Goal: Task Accomplishment & Management: Use online tool/utility

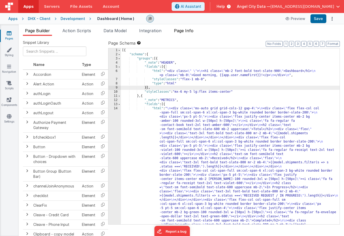
click at [182, 31] on span "Page Info" at bounding box center [184, 30] width 20 height 5
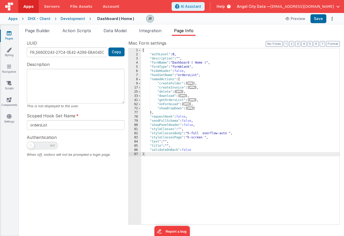
click at [138, 31] on ul "Page Builder Action Scripts Data Model Integration Page Info" at bounding box center [181, 32] width 325 height 8
click at [146, 30] on span "Integration" at bounding box center [150, 30] width 22 height 5
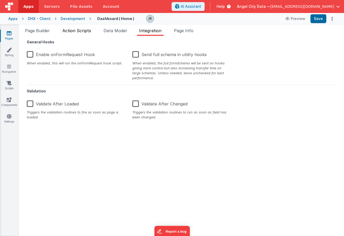
click at [82, 29] on span "Action Scripts" at bounding box center [76, 30] width 29 height 5
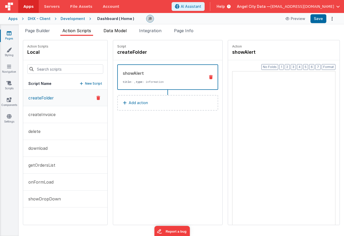
click at [113, 29] on span "Data Model" at bounding box center [114, 30] width 23 height 5
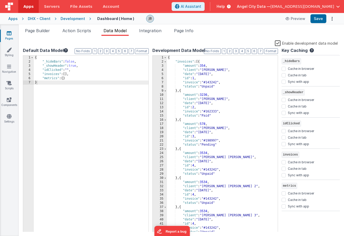
click at [279, 44] on label "Enable development data model" at bounding box center [306, 43] width 63 height 6
click at [0, 0] on input "Enable development data model" at bounding box center [0, 0] width 0 height 0
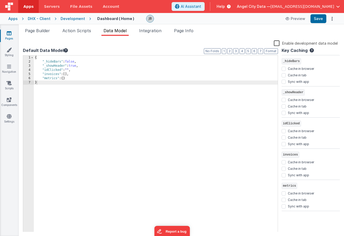
click at [83, 79] on div "{ "_hideBars" : false , "_showHeader" : true , "idClicked" : "" , "invoices" : …" at bounding box center [156, 148] width 244 height 185
click at [320, 19] on button "Save" at bounding box center [318, 18] width 16 height 9
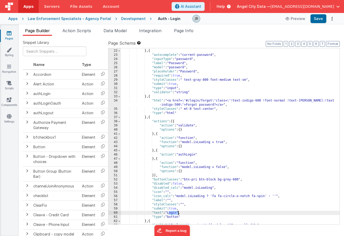
scroll to position [99, 0]
click at [296, 18] on button "Preview" at bounding box center [295, 19] width 26 height 8
click at [85, 30] on span "Action Scripts" at bounding box center [76, 30] width 29 height 5
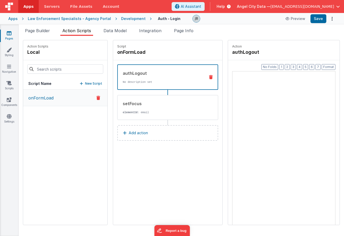
click at [113, 27] on div "Page Builder Action Scripts Data Model Integration Page Info Snippet Library Na…" at bounding box center [181, 130] width 325 height 212
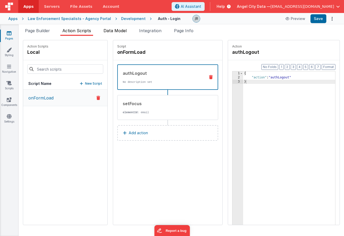
click at [113, 31] on span "Data Model" at bounding box center [114, 30] width 23 height 5
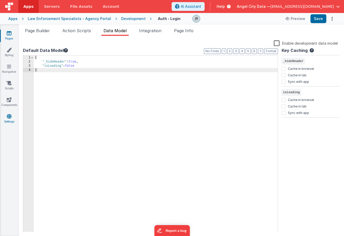
click at [7, 117] on icon at bounding box center [9, 116] width 5 height 5
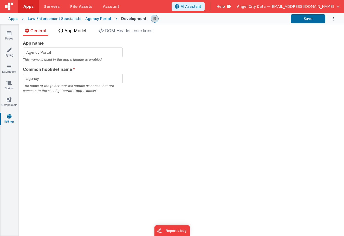
click at [71, 29] on span "App Model" at bounding box center [75, 30] width 22 height 5
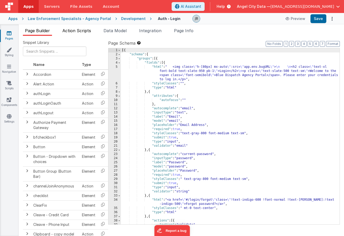
click at [85, 33] on span "Action Scripts" at bounding box center [76, 30] width 29 height 5
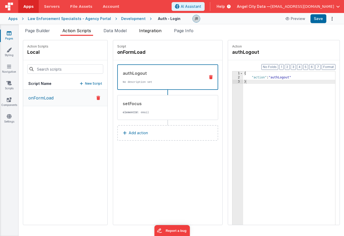
click at [148, 31] on span "Integration" at bounding box center [150, 30] width 22 height 5
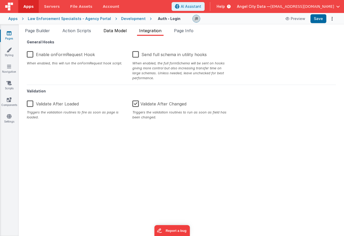
click at [113, 32] on span "Data Model" at bounding box center [114, 30] width 23 height 5
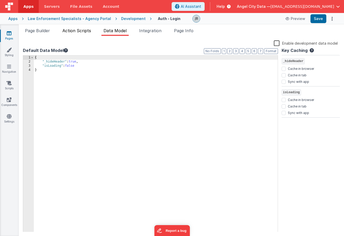
click at [93, 32] on li "Action Scripts" at bounding box center [76, 32] width 33 height 8
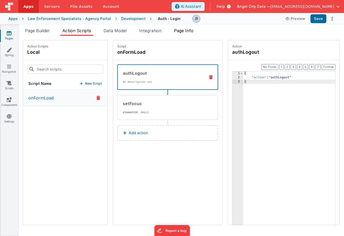
click at [182, 29] on span "Page Info" at bounding box center [184, 30] width 20 height 5
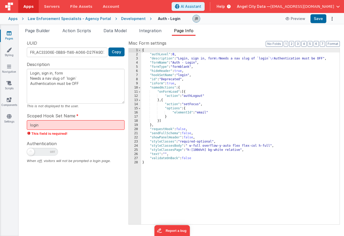
click at [101, 146] on div "Authentication When off, visitors will not be prompted a login page." at bounding box center [76, 151] width 98 height 23
click at [41, 31] on span "Page Builder" at bounding box center [37, 30] width 25 height 5
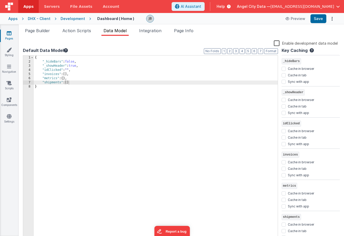
click at [278, 43] on label "Enable development data model" at bounding box center [306, 43] width 64 height 6
click at [0, 0] on input "Enable development data model" at bounding box center [0, 0] width 0 height 0
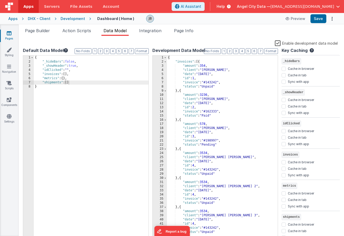
click at [315, 24] on div "Page Builder Action Scripts Data Model Integration Page Info Snippet Library Na…" at bounding box center [181, 130] width 325 height 212
click at [316, 20] on button "Save" at bounding box center [318, 18] width 16 height 9
click at [165, 61] on span at bounding box center [165, 62] width 3 height 4
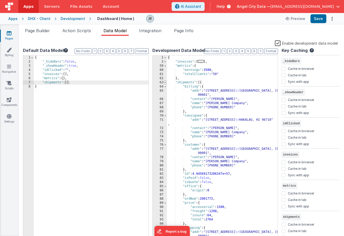
click at [165, 82] on span at bounding box center [165, 83] width 3 height 4
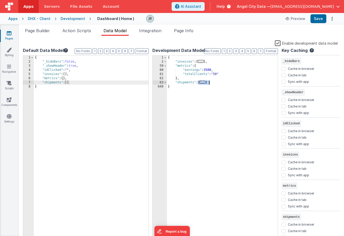
drag, startPoint x: 199, startPoint y: 83, endPoint x: 213, endPoint y: 84, distance: 14.1
click at [213, 84] on div "{ "invoices" : [ ... ] , "metrics" : { "earnings" : 3500 , "totalClients" : "50…" at bounding box center [222, 152] width 111 height 193
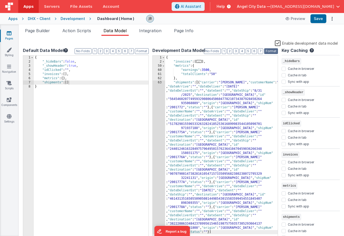
click at [269, 51] on button "Format" at bounding box center [271, 51] width 14 height 6
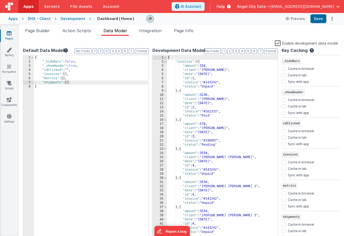
click at [164, 61] on span at bounding box center [165, 62] width 3 height 4
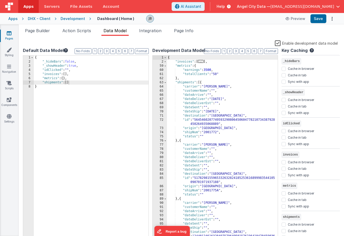
click at [10, 37] on link "Pages" at bounding box center [9, 36] width 19 height 10
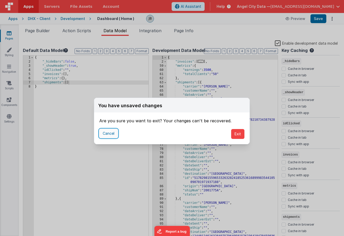
click at [109, 131] on button "Cancel" at bounding box center [108, 133] width 18 height 9
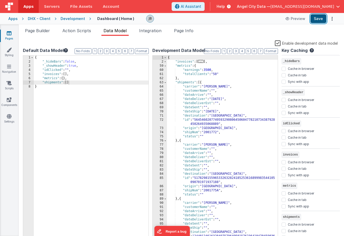
click at [317, 20] on button "Save" at bounding box center [318, 18] width 16 height 9
click at [43, 30] on span "Page Builder" at bounding box center [37, 30] width 25 height 5
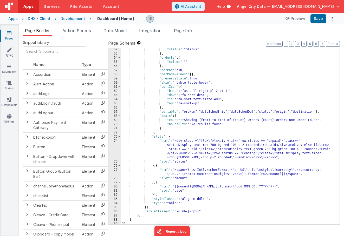
scroll to position [343, 0]
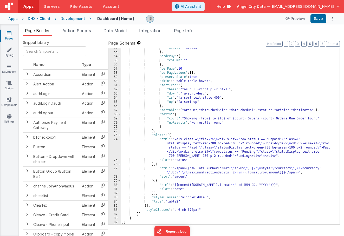
click at [114, 149] on div "74" at bounding box center [114, 148] width 12 height 21
click at [114, 143] on div "74" at bounding box center [114, 148] width 12 height 21
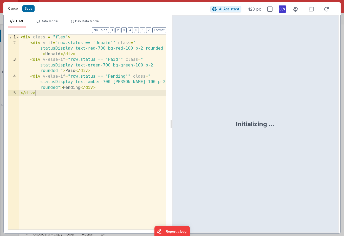
click at [14, 10] on button "Cancel" at bounding box center [13, 8] width 16 height 7
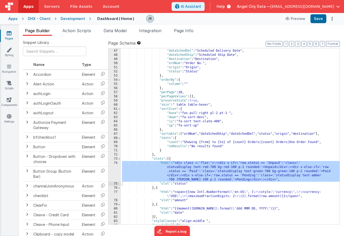
scroll to position [300, 0]
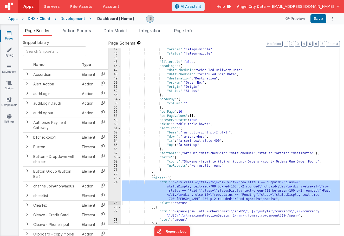
click at [112, 129] on div "61" at bounding box center [114, 129] width 12 height 4
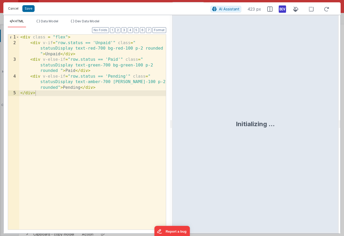
click at [15, 8] on button "Cancel" at bounding box center [13, 8] width 16 height 7
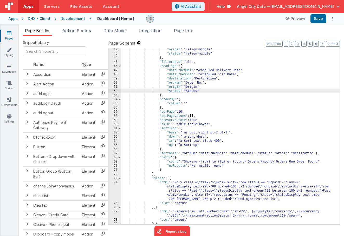
click at [152, 93] on div ""origin" : "!align-middle" , "status" : "!align-middle" } , "filterable" : fals…" at bounding box center [230, 140] width 219 height 185
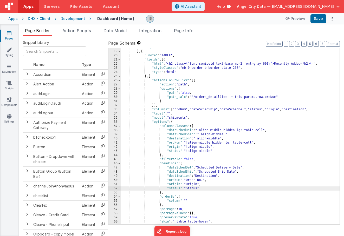
scroll to position [206, 0]
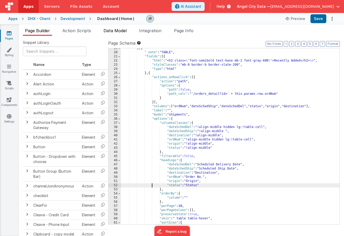
click at [110, 32] on span "Data Model" at bounding box center [114, 30] width 23 height 5
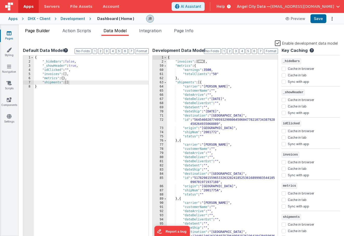
click at [37, 29] on span "Page Builder" at bounding box center [37, 30] width 25 height 5
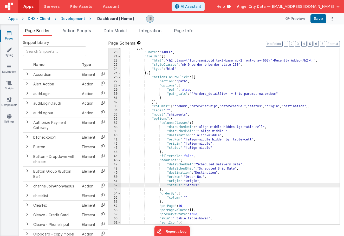
click at [181, 107] on div "} , { "_note" : "TABLE" , "fields" : [{ "html" : "<h2 class= \" font-semibold t…" at bounding box center [230, 138] width 219 height 185
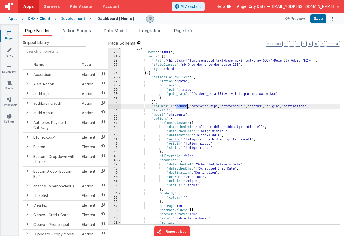
click at [181, 107] on div "} , { "_note" : "TABLE" , "fields" : [{ "html" : "<h2 class= \" font-semibold t…" at bounding box center [230, 138] width 219 height 185
click at [205, 107] on div "} , { "_note" : "TABLE" , "fields" : [{ "html" : "<h2 class= \" font-semibold t…" at bounding box center [230, 138] width 219 height 185
click at [238, 108] on div "} , { "_note" : "TABLE" , "fields" : [{ "html" : "<h2 class= \" font-semibold t…" at bounding box center [230, 138] width 219 height 185
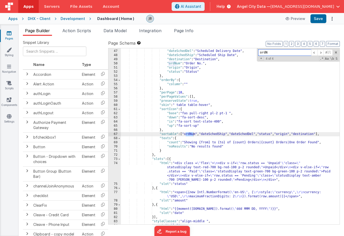
scroll to position [320, 0]
type input "ordNum"
click at [262, 59] on span "+" at bounding box center [261, 58] width 5 height 4
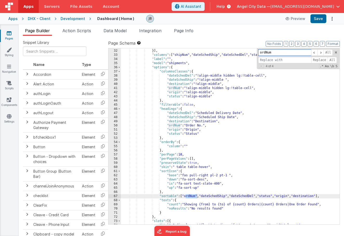
scroll to position [257, 0]
click at [266, 59] on input at bounding box center [284, 60] width 53 height 7
type input "shipNum"
click at [331, 60] on span "All" at bounding box center [332, 60] width 9 height 7
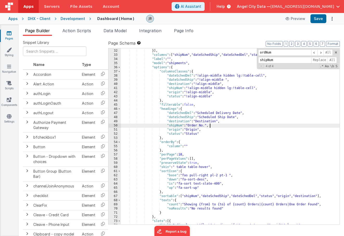
click at [225, 126] on div "} }] , "columns" : [ "shipNum" , "dateSchedShip" , "dateSchedDel" , "status" , …" at bounding box center [230, 145] width 219 height 201
click at [315, 22] on button "Save" at bounding box center [318, 18] width 16 height 9
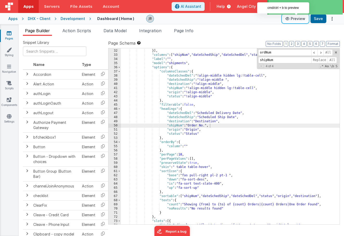
click at [295, 20] on button "Preview" at bounding box center [295, 19] width 26 height 8
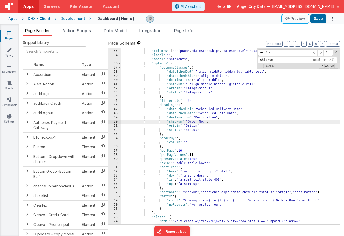
scroll to position [251, 0]
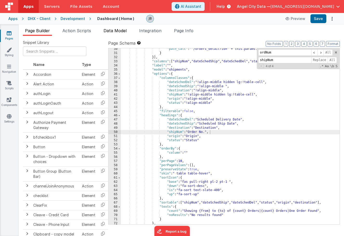
click at [125, 33] on span "Data Model" at bounding box center [114, 30] width 23 height 5
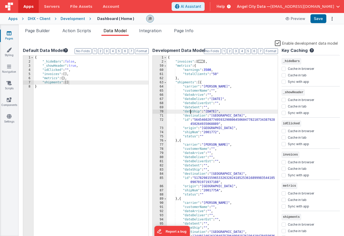
click at [191, 112] on div "{ "invoices" : [ ... ] , "metrics" : { "earnings" : 3500 , "totalClients" : "50…" at bounding box center [222, 152] width 111 height 193
click at [191, 99] on div "{ "invoices" : [ ... ] , "metrics" : { "earnings" : 3500 , "totalClients" : "50…" at bounding box center [222, 152] width 111 height 193
drag, startPoint x: 191, startPoint y: 99, endPoint x: 190, endPoint y: 104, distance: 4.9
click at [190, 103] on div "{ "invoices" : [ ... ] , "metrics" : { "earnings" : 3500 , "totalClients" : "50…" at bounding box center [222, 152] width 111 height 193
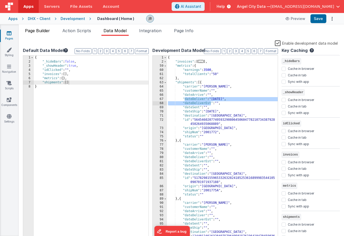
click at [45, 30] on span "Page Builder" at bounding box center [37, 30] width 25 height 5
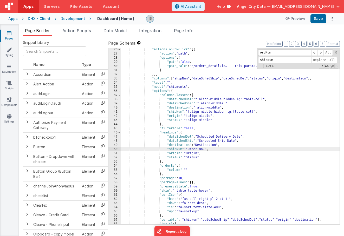
scroll to position [221, 0]
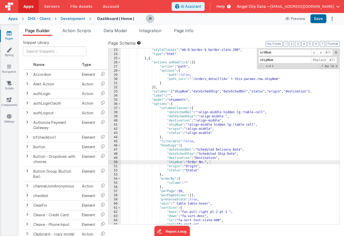
click at [212, 93] on div ""styleClasses" : "mb-0 border-b border-slate-200" , "type" : "html" } , { "acti…" at bounding box center [230, 140] width 219 height 185
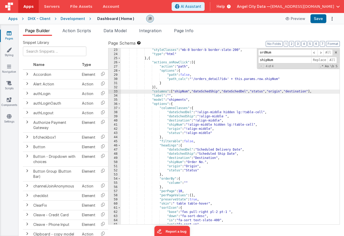
click at [209, 93] on div ""styleClasses" : "mb-0 border-b border-slate-200" , "type" : "html" } , { "acti…" at bounding box center [230, 140] width 219 height 185
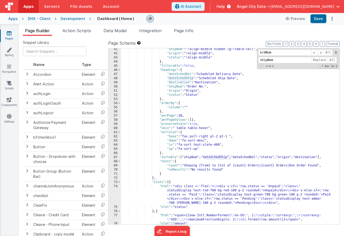
scroll to position [296, 0]
click at [252, 165] on div ""shipNum" : "!align-middle hidden lg:!table-cell" , "origin" : "!align-middle" …" at bounding box center [230, 139] width 219 height 185
click at [284, 166] on div ""shipNum" : "!align-middle hidden lg:!table-cell" , "origin" : "!align-middle" …" at bounding box center [230, 139] width 219 height 185
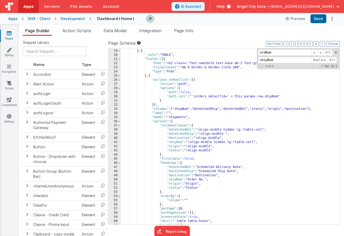
scroll to position [199, 0]
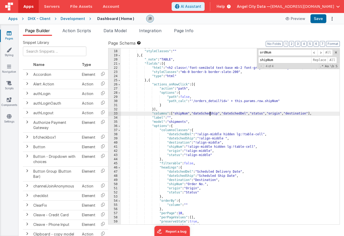
click at [210, 114] on div "}] , "styleClasses" : "" } , { "_note" : "TABLE" , "fields" : [{ "html" : "<h2 …" at bounding box center [230, 137] width 219 height 185
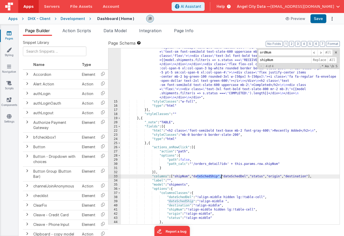
scroll to position [134, 0]
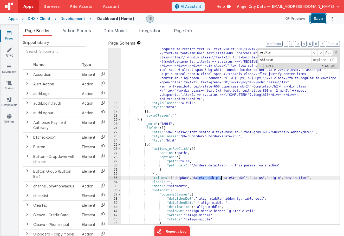
click at [319, 18] on button "Save" at bounding box center [318, 18] width 16 height 9
click at [121, 31] on span "Data Model" at bounding box center [114, 30] width 23 height 5
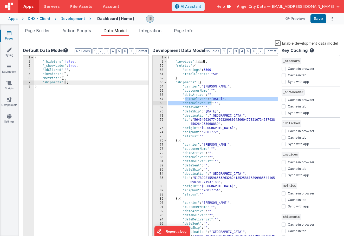
click at [193, 101] on div "{ "invoices" : [ ... ] , "metrics" : { "earnings" : 3500 , "totalClients" : "50…" at bounding box center [222, 152] width 111 height 193
click at [193, 98] on div "{ "invoices" : [ ... ] , "metrics" : { "earnings" : 3500 , "totalClients" : "50…" at bounding box center [222, 152] width 111 height 193
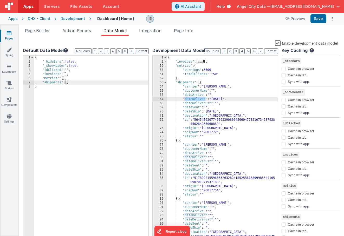
click at [193, 98] on div "{ "invoices" : [ ... ] , "metrics" : { "earnings" : 3500 , "totalClients" : "50…" at bounding box center [222, 152] width 111 height 193
click at [193, 104] on div "{ "invoices" : [ ... ] , "metrics" : { "earnings" : 3500 , "totalClients" : "50…" at bounding box center [222, 152] width 111 height 193
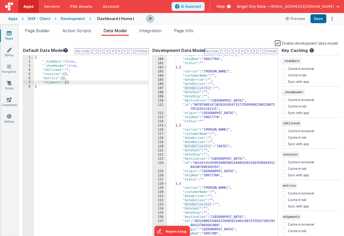
scroll to position [190, 0]
click at [192, 144] on div ""origin" : "LOS ANGELES" , "shipNum" : "2001776A" , "status" : "" } , { "carrie…" at bounding box center [222, 149] width 111 height 193
click at [192, 146] on div ""origin" : "LOS ANGELES" , "shipNum" : "2001776A" , "status" : "" } , { "carrie…" at bounding box center [222, 149] width 111 height 193
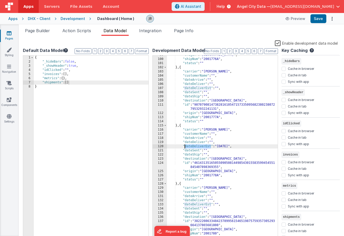
click at [35, 25] on div "Page Builder Action Scripts Data Model Integration Page Info Snippet Library Na…" at bounding box center [181, 130] width 325 height 212
click at [35, 33] on span "Page Builder" at bounding box center [37, 30] width 25 height 5
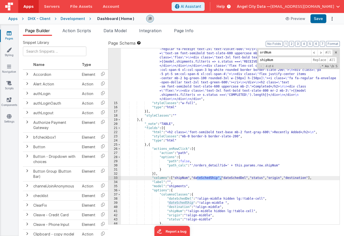
click at [234, 179] on div ""html" : " \n <div class= \" mx-auto grid grid-cols-12 gap-4 \" > \n <div class…" at bounding box center [230, 126] width 219 height 309
click at [269, 60] on input "shipNum" at bounding box center [284, 60] width 53 height 7
paste input "dateDeliverEst"
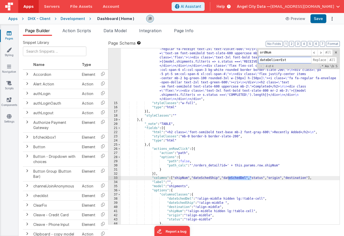
type input "dateDeliverEst"
click at [267, 51] on input "ordNum" at bounding box center [284, 52] width 53 height 7
click at [239, 178] on div ""html" : " \n <div class= \" mx-auto grid grid-cols-12 gap-4 \" > \n <div class…" at bounding box center [230, 126] width 219 height 309
click at [265, 52] on input "ordNum" at bounding box center [284, 52] width 53 height 7
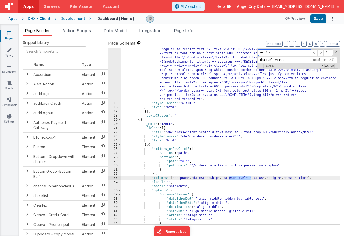
click at [265, 52] on input "ordNum" at bounding box center [284, 52] width 53 height 7
paste input "dateSchedDel"
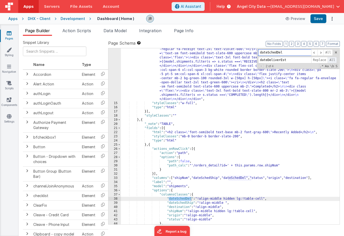
type input "dateSchedDel"
click at [332, 60] on span "All" at bounding box center [332, 60] width 9 height 7
click at [320, 13] on div "Apps Servers File Assets Account Some FUTURE Slot AI Assistant Help Angel City …" at bounding box center [172, 118] width 344 height 236
click at [319, 15] on button "Save" at bounding box center [318, 18] width 16 height 9
click at [123, 34] on li "Data Model" at bounding box center [114, 32] width 27 height 8
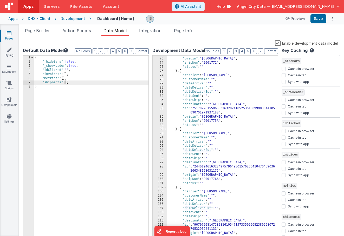
scroll to position [0, 0]
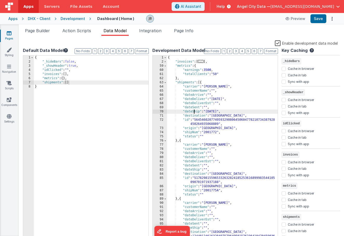
click at [193, 111] on div "{ "invoices" : [ ... ] , "metrics" : { "earnings" : 3500 , "totalClients" : "50…" at bounding box center [222, 152] width 111 height 193
